Goal: Task Accomplishment & Management: Use online tool/utility

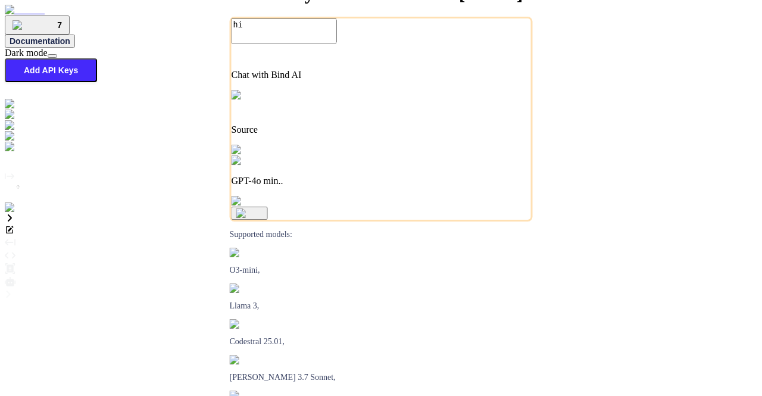
click at [15, 213] on img at bounding box center [24, 207] width 39 height 11
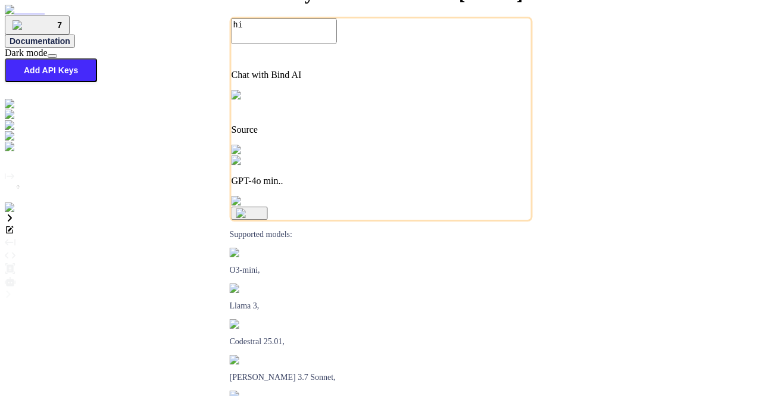
click at [19, 213] on img at bounding box center [24, 207] width 39 height 11
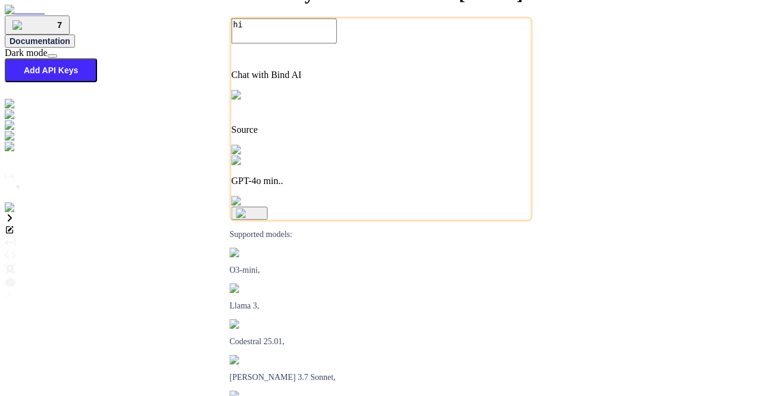
click at [19, 213] on img at bounding box center [24, 207] width 39 height 11
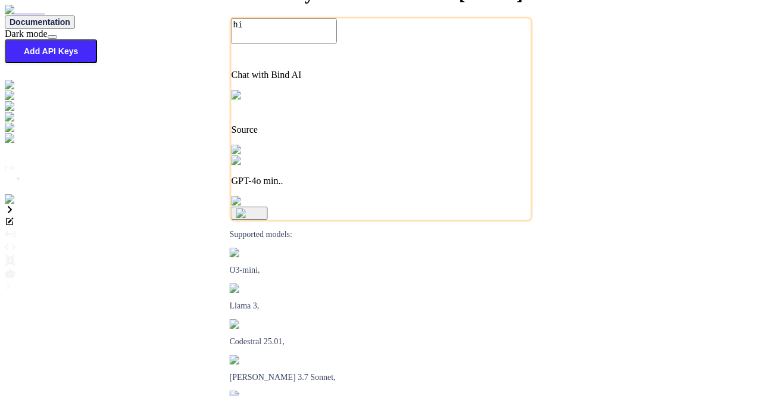
type textarea "x"
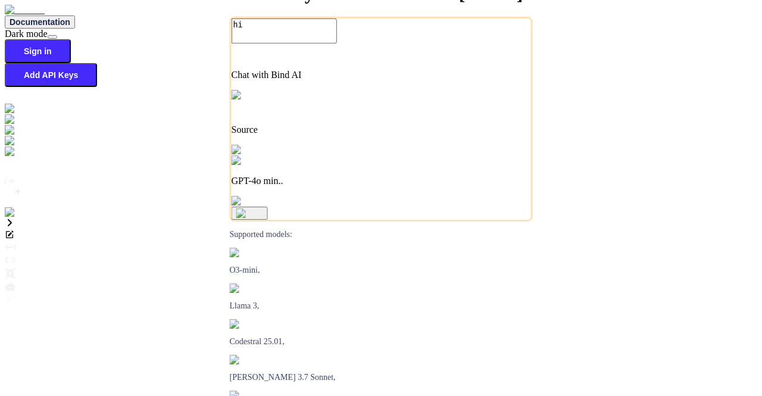
click at [18, 218] on img at bounding box center [21, 212] width 33 height 11
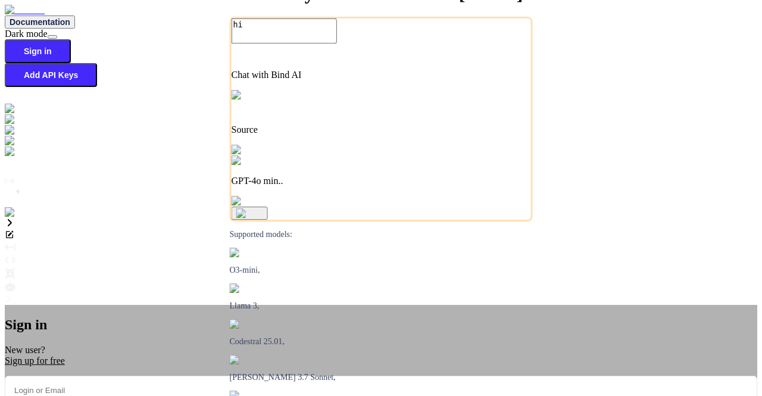
click at [295, 376] on input "email" at bounding box center [381, 390] width 752 height 29
type input "app30@yopmail.com"
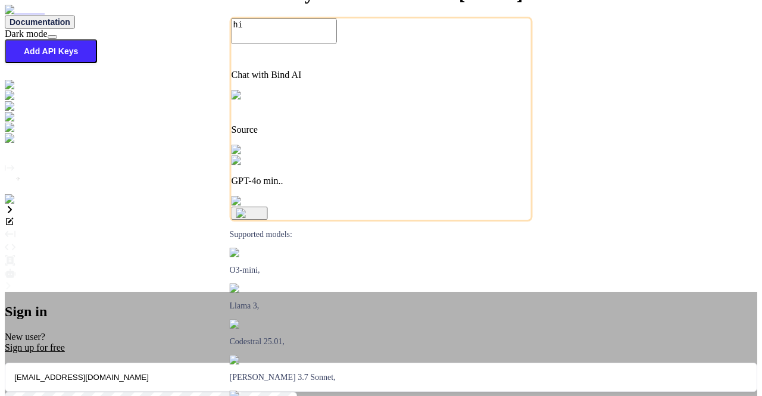
type textarea "x"
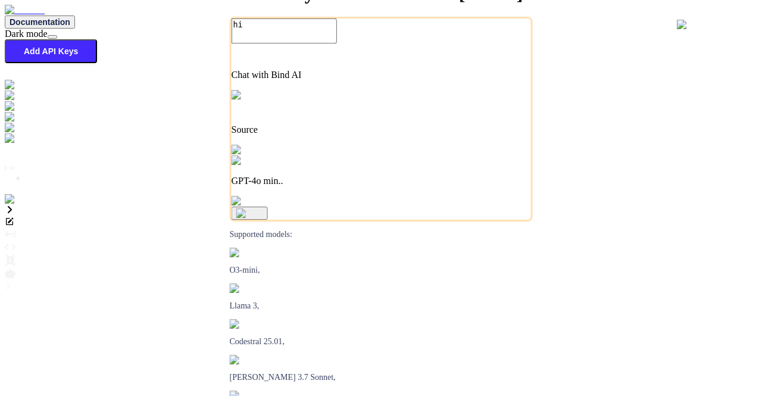
click at [15, 205] on img at bounding box center [24, 199] width 39 height 11
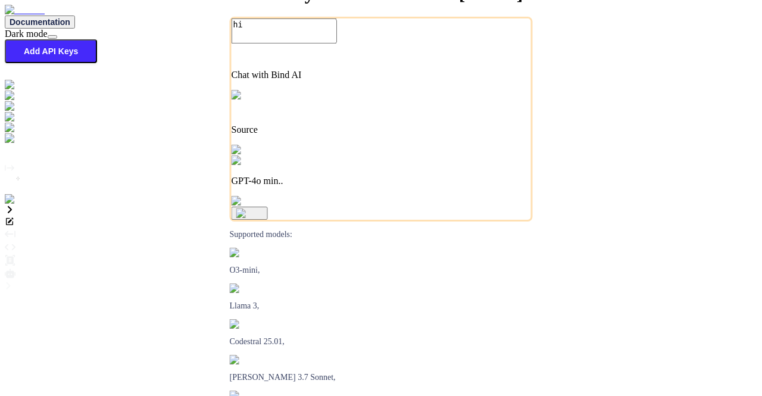
click at [15, 144] on img at bounding box center [35, 138] width 60 height 11
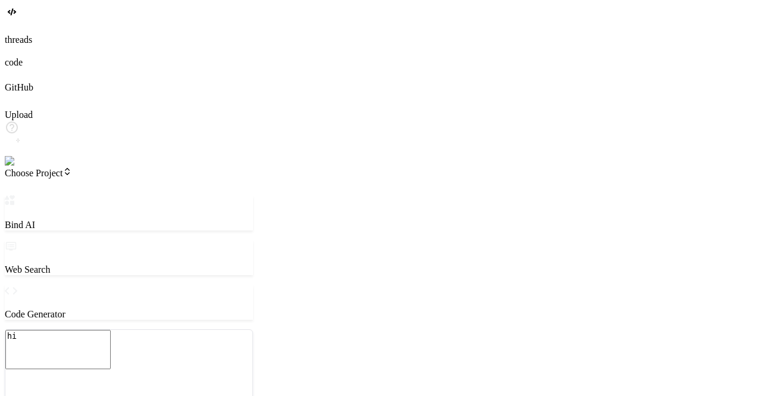
click at [18, 167] on img at bounding box center [24, 161] width 39 height 11
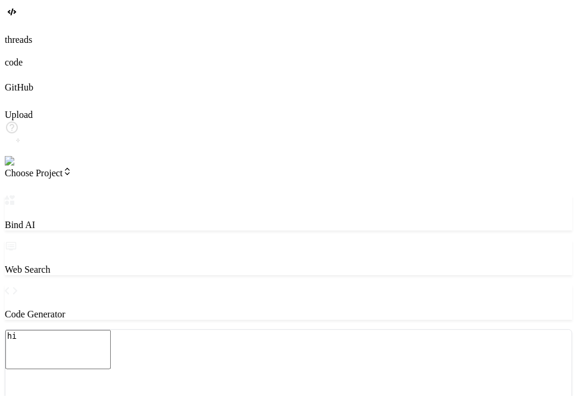
click at [14, 167] on img at bounding box center [24, 161] width 39 height 11
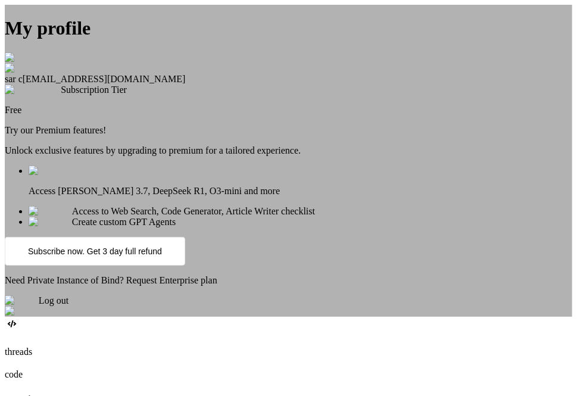
click at [411, 147] on div "My profile sar c [EMAIL_ADDRESS][DOMAIN_NAME] Subscription Tier Free Try our Pr…" at bounding box center [288, 161] width 567 height 312
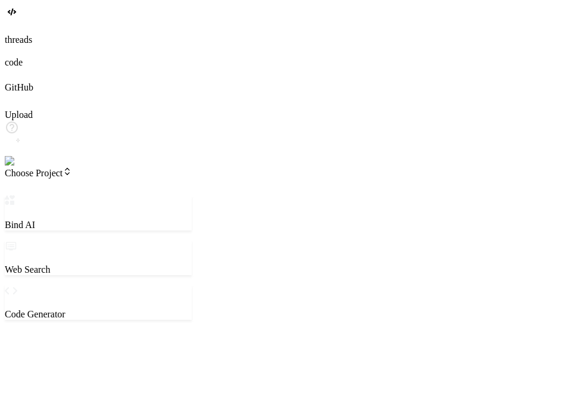
click at [17, 167] on img at bounding box center [24, 161] width 39 height 11
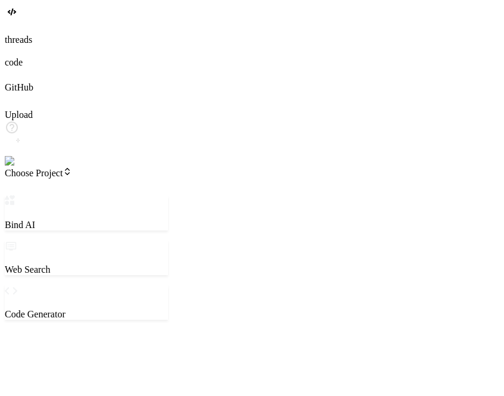
click at [17, 167] on img at bounding box center [24, 161] width 39 height 11
click at [15, 167] on img at bounding box center [24, 161] width 39 height 11
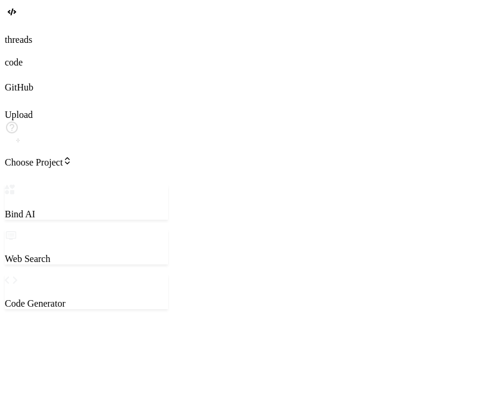
type textarea "x"
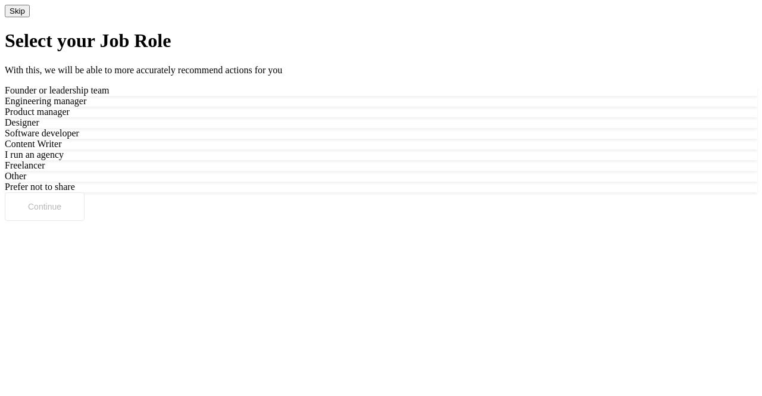
click at [30, 17] on button "Skip" at bounding box center [17, 11] width 25 height 13
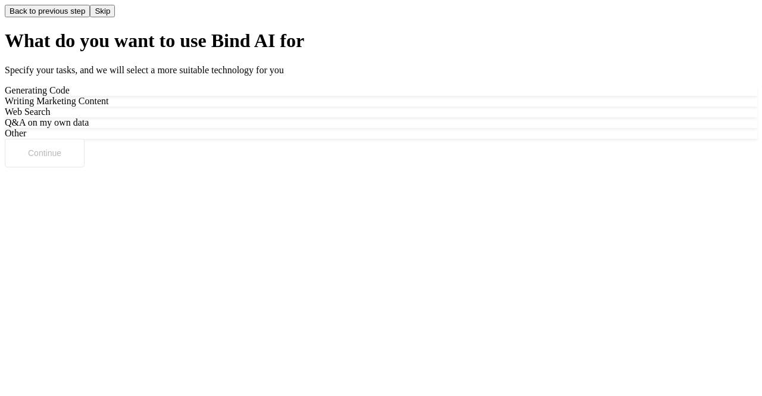
click at [115, 17] on button "Skip" at bounding box center [102, 11] width 25 height 13
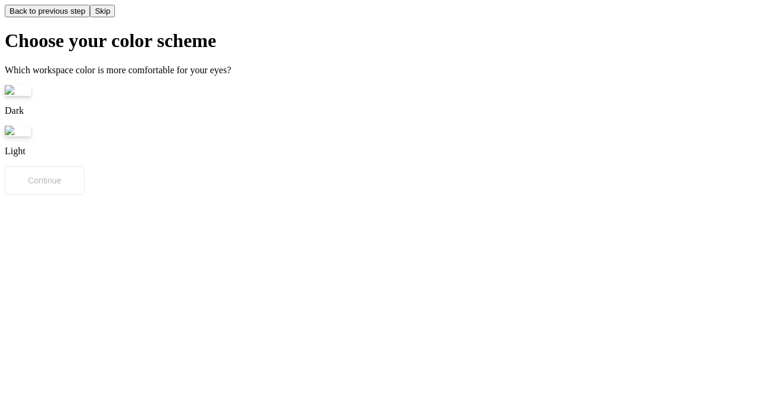
click at [115, 17] on button "Skip" at bounding box center [102, 11] width 25 height 13
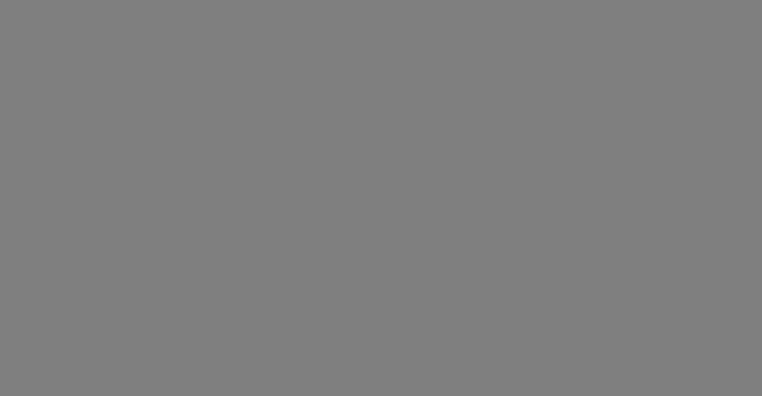
click at [722, 30] on div at bounding box center [381, 198] width 762 height 396
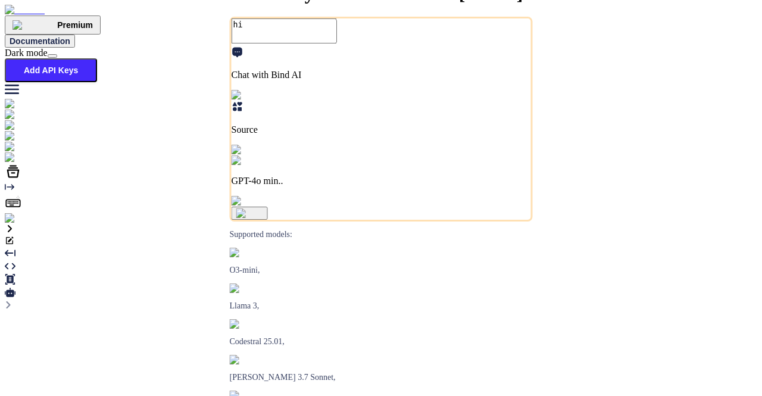
click at [97, 58] on button "Add API Keys" at bounding box center [51, 70] width 92 height 24
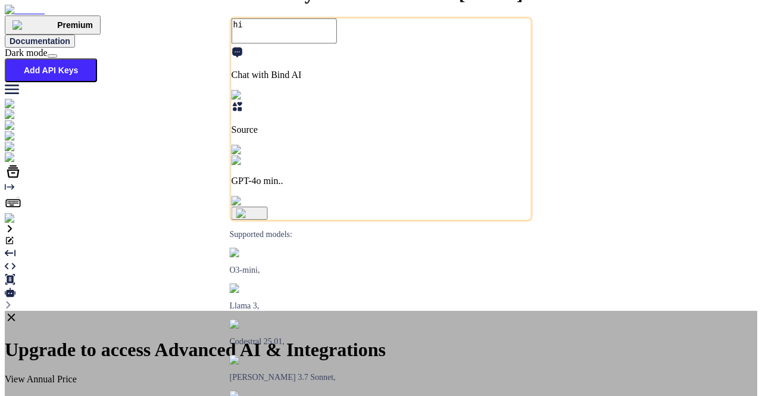
type textarea "x"
click at [18, 311] on icon at bounding box center [11, 317] width 13 height 13
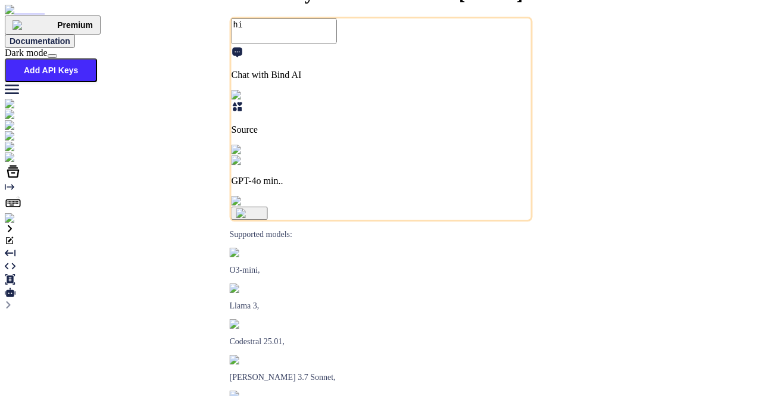
click at [380, 186] on p "GPT-4o min.." at bounding box center [381, 181] width 299 height 11
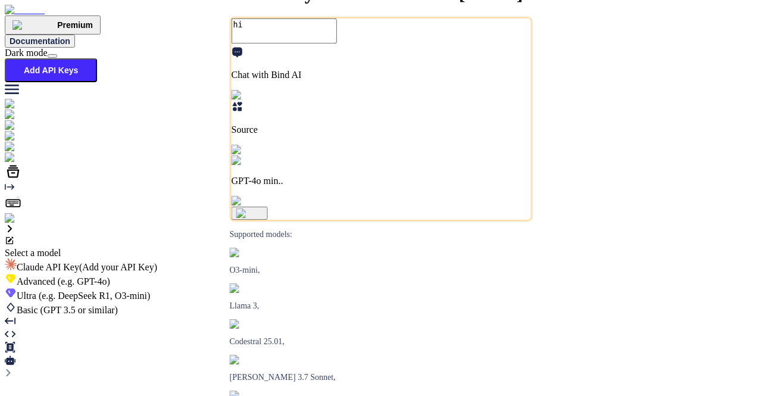
click at [151, 291] on span "(e.g. DeepSeek R1, O3-mini)" at bounding box center [93, 296] width 114 height 10
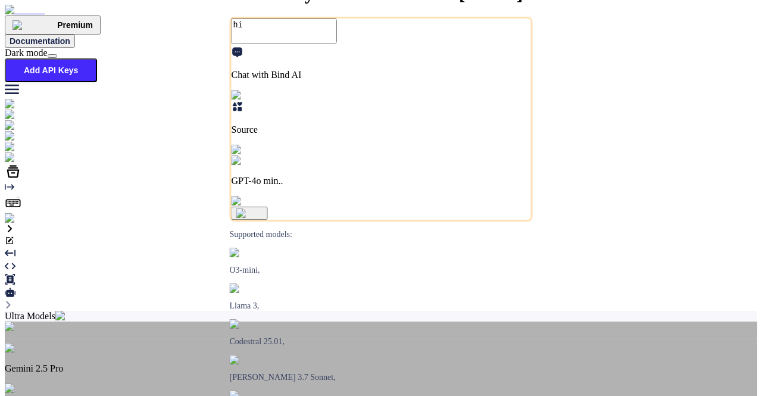
type textarea "x"
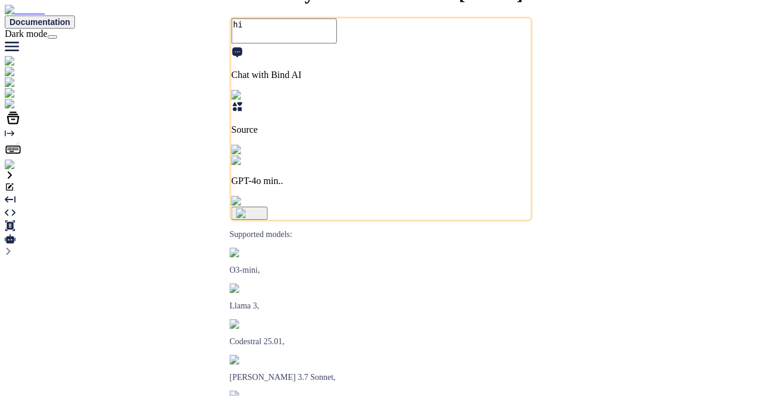
type textarea "x"
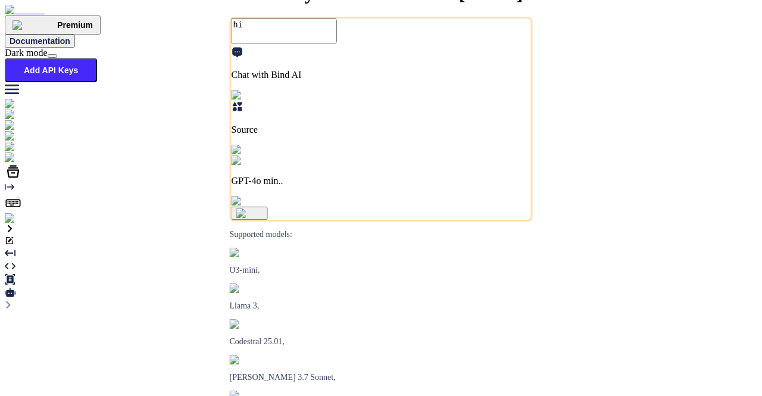
type textarea "x"
type textarea "hi"
click at [97, 58] on button "Add API Keys" at bounding box center [51, 70] width 92 height 24
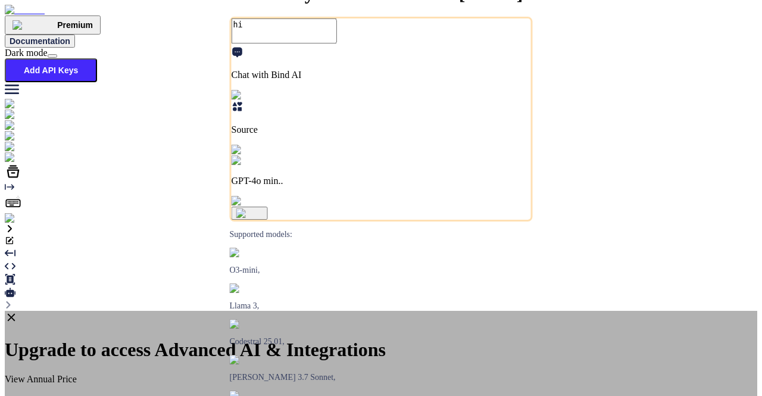
click at [18, 311] on icon at bounding box center [11, 317] width 13 height 13
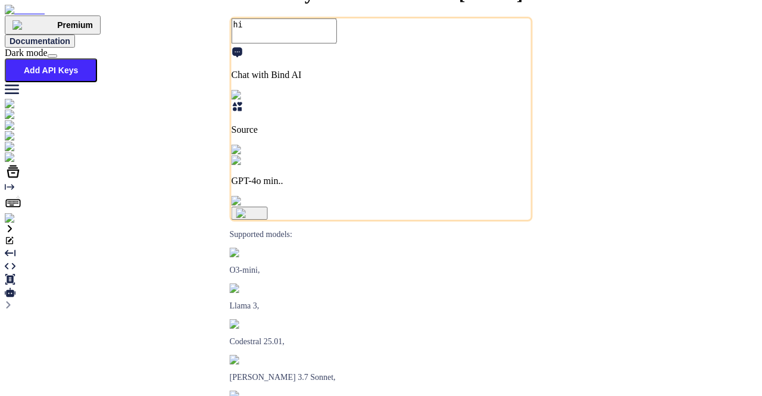
click at [396, 186] on div "GPT-4o min.." at bounding box center [381, 170] width 299 height 31
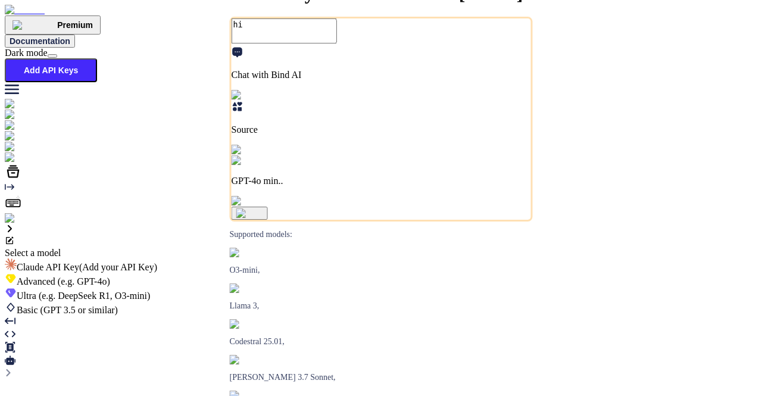
click at [361, 287] on div "Ultra (e.g. DeepSeek R1, O3-mini)" at bounding box center [381, 294] width 752 height 14
type textarea "x"
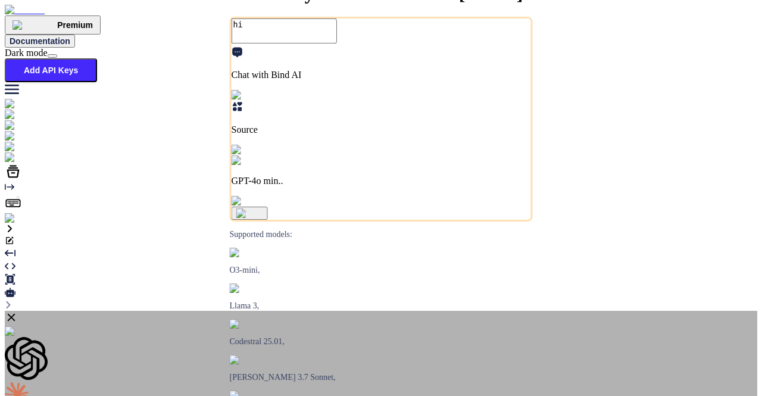
click at [15, 314] on icon at bounding box center [12, 318] width 8 height 8
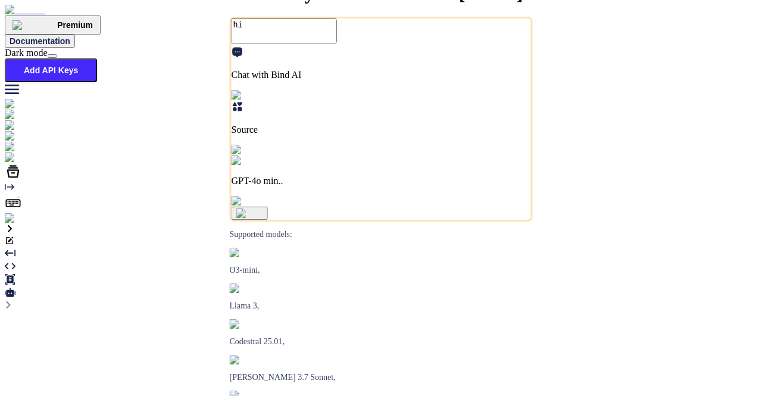
click at [97, 58] on button "Add API Keys" at bounding box center [51, 70] width 92 height 24
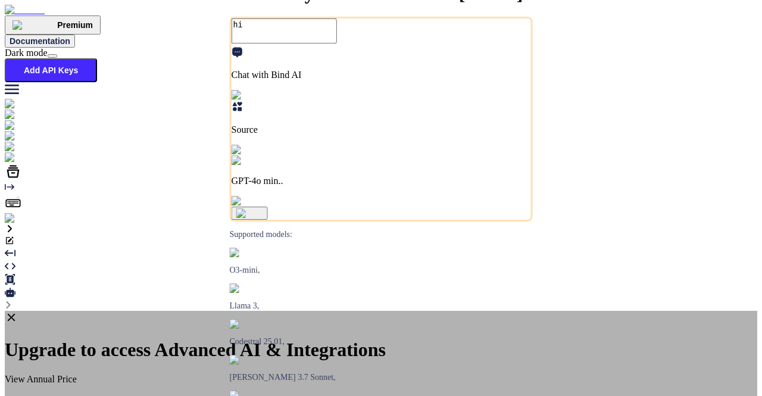
click at [18, 311] on icon at bounding box center [11, 317] width 13 height 13
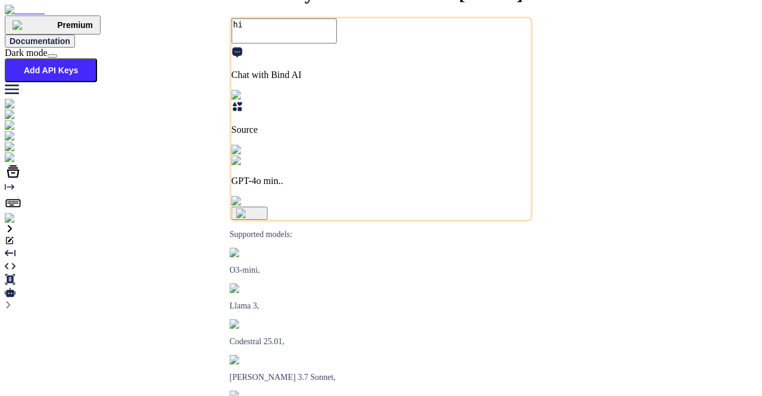
click at [97, 58] on button "Add API Keys" at bounding box center [51, 70] width 92 height 24
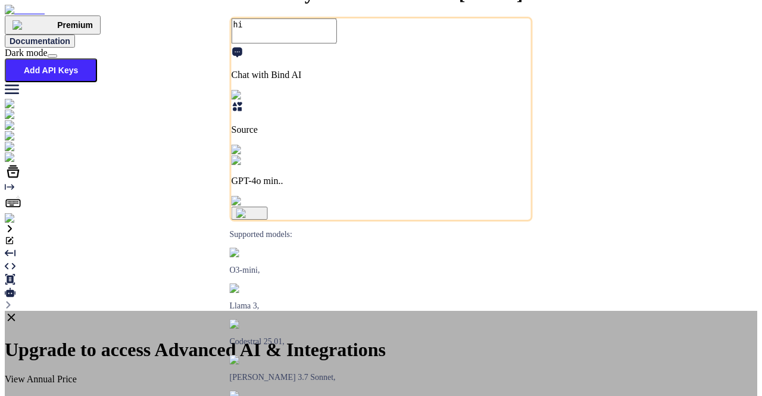
click at [18, 311] on icon at bounding box center [11, 317] width 13 height 13
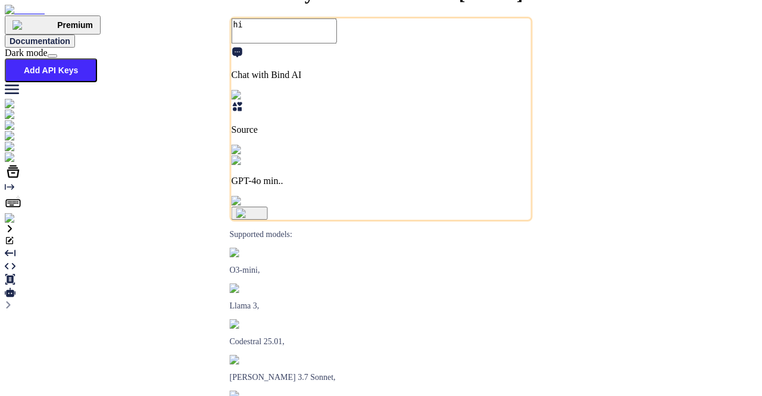
click at [406, 186] on p "GPT-4o min.." at bounding box center [381, 181] width 299 height 11
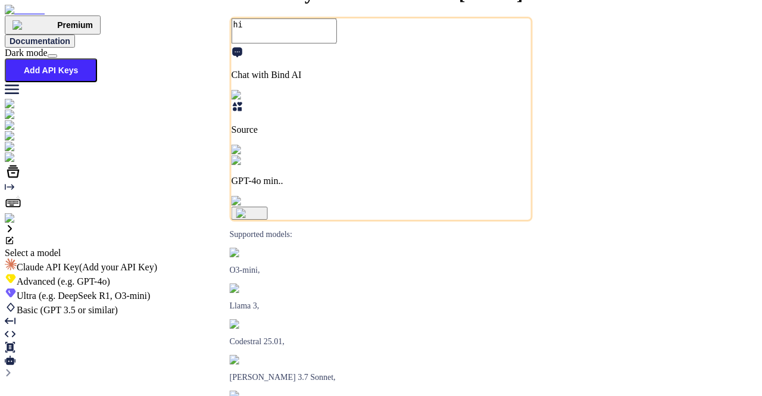
click at [157, 262] on span "Claude API Key (Add your API Key)" at bounding box center [87, 267] width 140 height 10
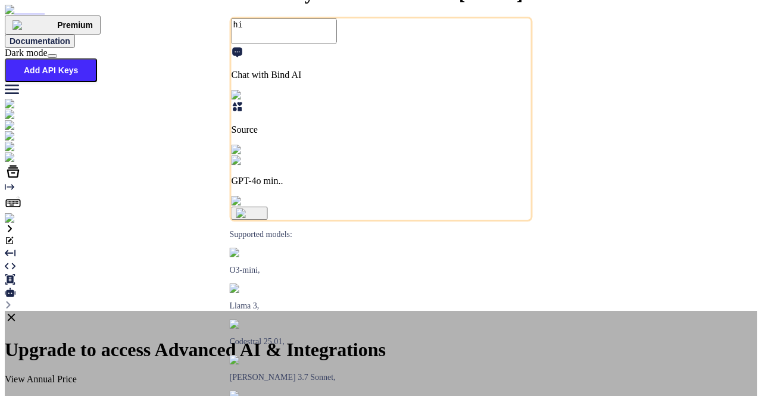
click at [18, 311] on icon at bounding box center [11, 317] width 13 height 13
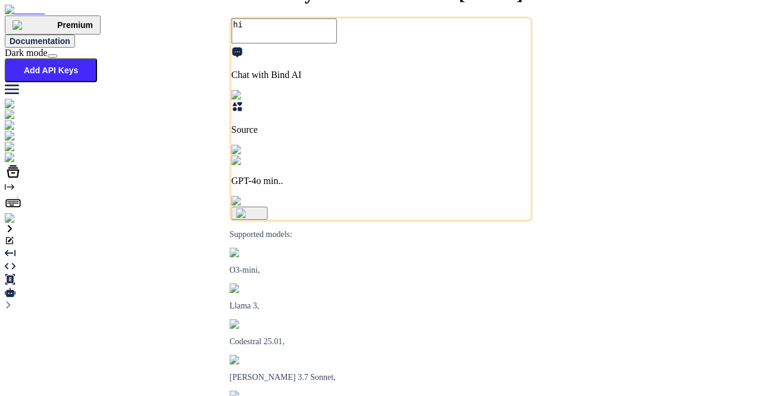
click at [382, 186] on p "GPT-4o min.." at bounding box center [381, 181] width 299 height 11
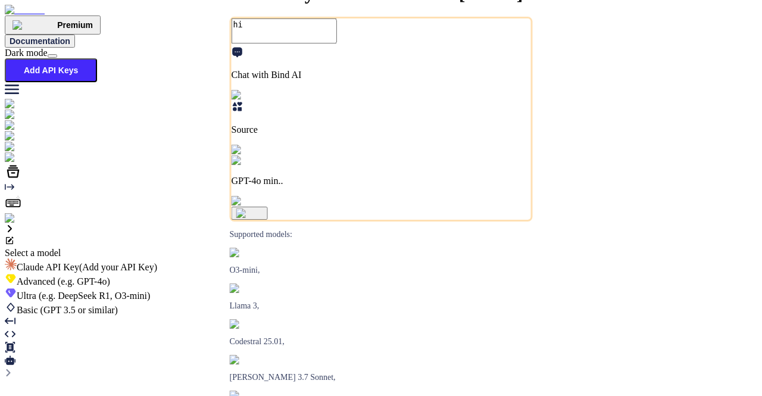
click at [336, 273] on div "Advanced (e.g. GPT-4o)" at bounding box center [381, 280] width 752 height 14
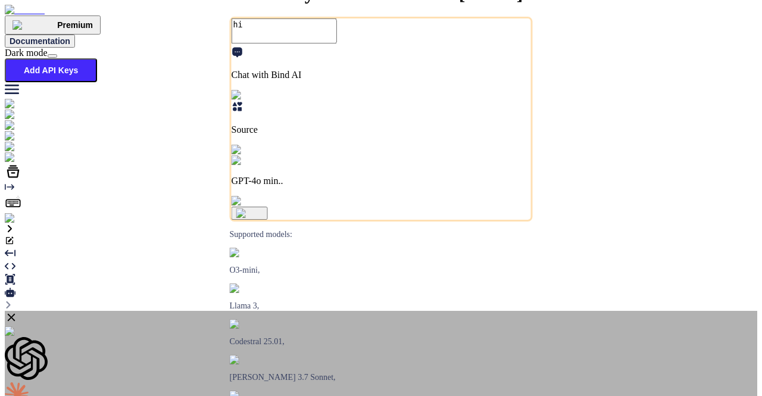
click at [18, 311] on icon at bounding box center [11, 317] width 13 height 13
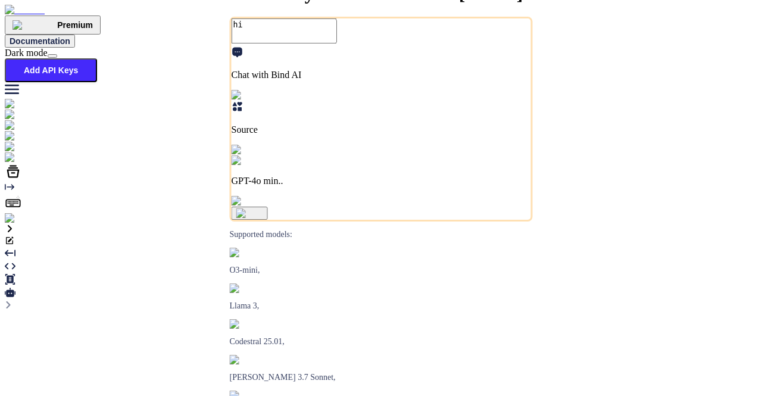
click at [395, 186] on div "GPT-4o min.." at bounding box center [381, 170] width 299 height 31
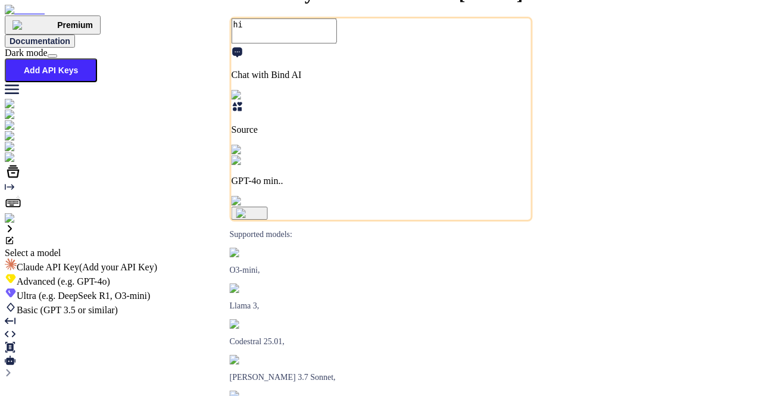
click at [110, 276] on span "Advanced (e.g. GPT-4o)" at bounding box center [63, 281] width 93 height 10
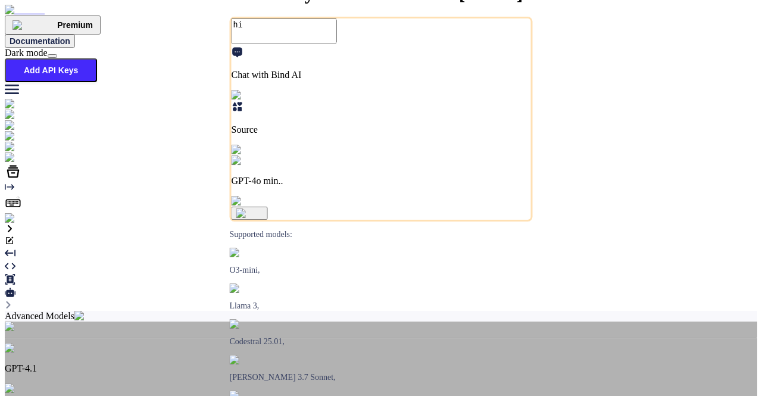
click at [34, 321] on img at bounding box center [19, 326] width 29 height 11
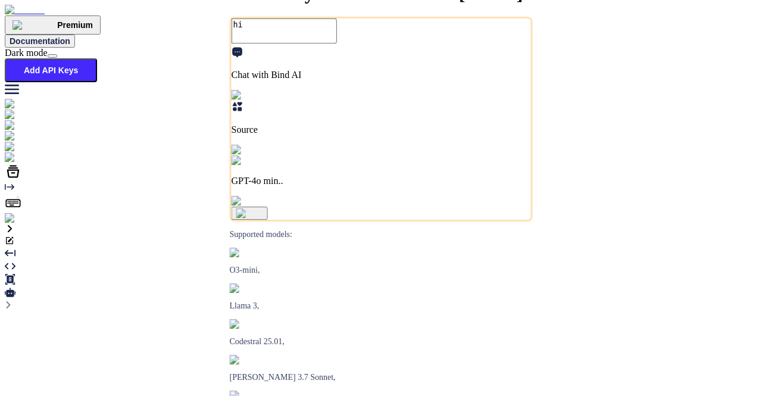
click at [367, 186] on div "GPT-4o min.." at bounding box center [381, 170] width 299 height 31
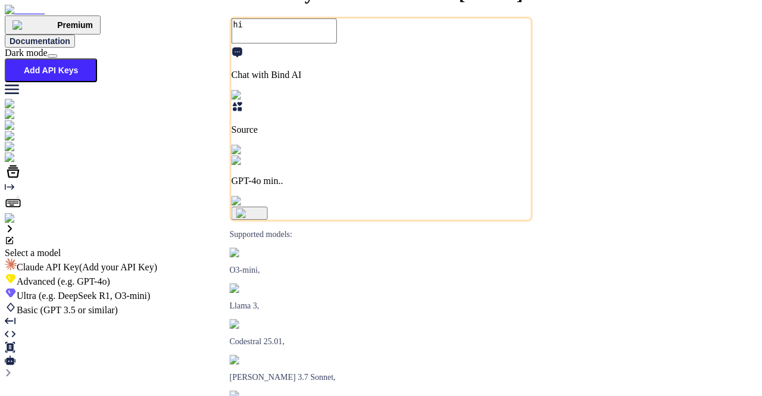
click at [110, 276] on span "Advanced (e.g. GPT-4o)" at bounding box center [63, 281] width 93 height 10
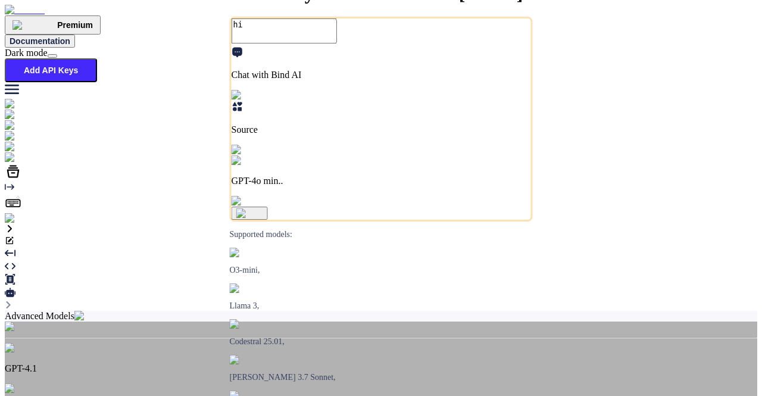
click at [34, 321] on img at bounding box center [19, 326] width 29 height 11
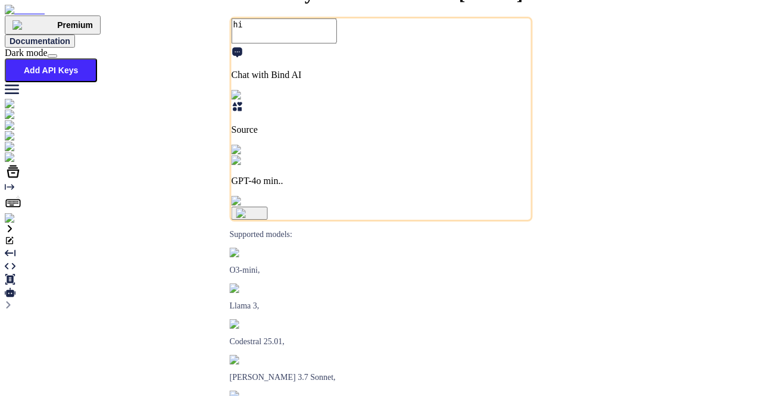
click at [368, 186] on div "GPT-4o min.." at bounding box center [381, 170] width 299 height 31
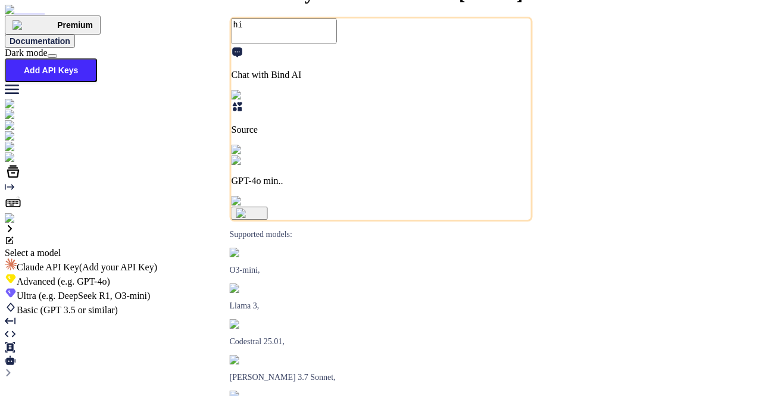
click at [368, 287] on div "Ultra (e.g. DeepSeek R1, O3-mini)" at bounding box center [381, 294] width 752 height 14
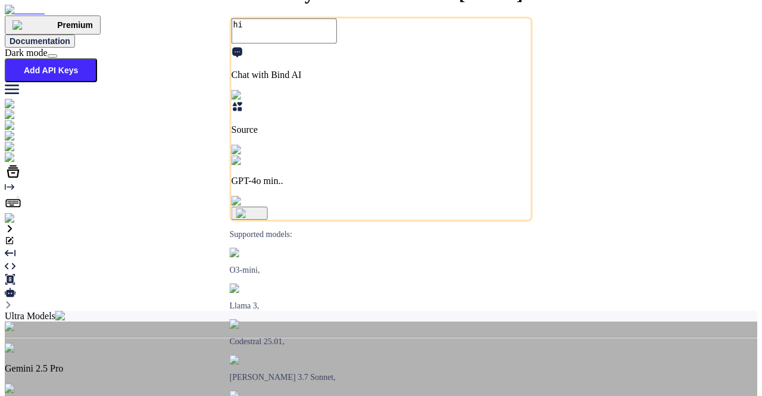
type textarea "x"
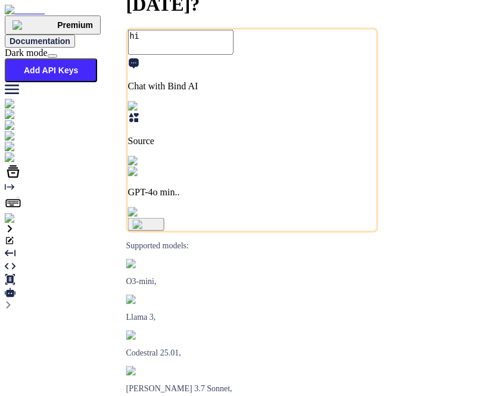
type textarea "x"
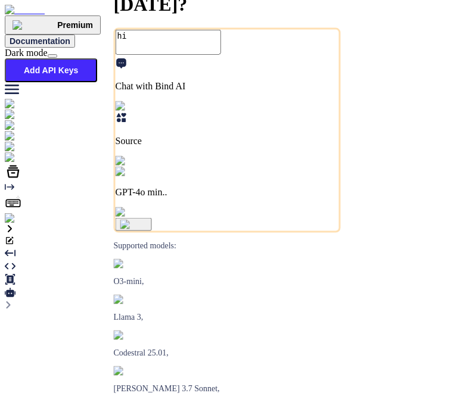
type textarea "x"
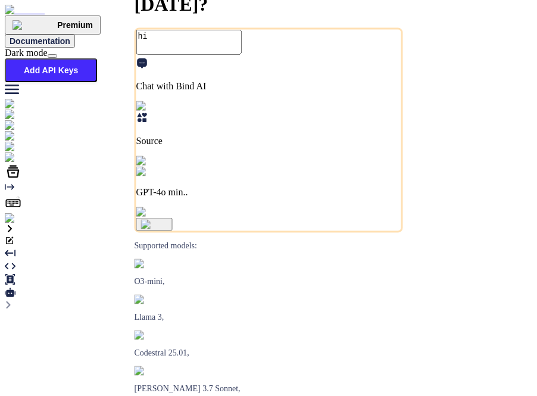
type textarea "x"
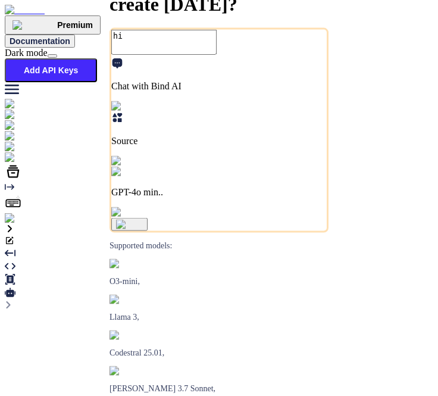
type textarea "x"
